Goal: Transaction & Acquisition: Purchase product/service

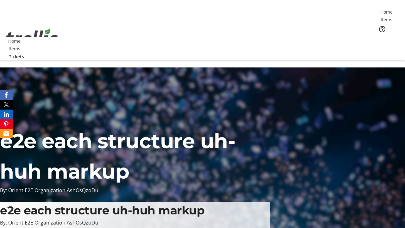
click at [381, 37] on span "Tickets" at bounding box center [388, 40] width 15 height 7
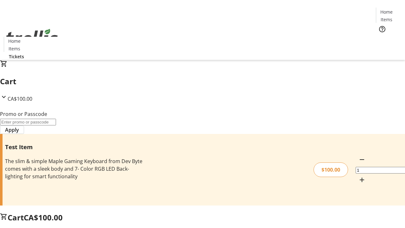
type input "FLAT"
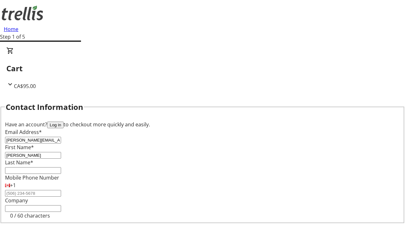
type input "[PERSON_NAME]"
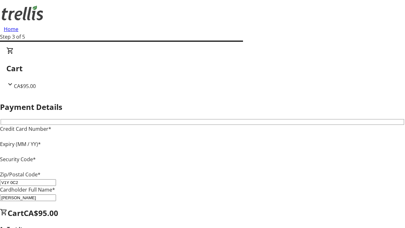
type input "V1Y 0C2"
